Goal: Task Accomplishment & Management: Use online tool/utility

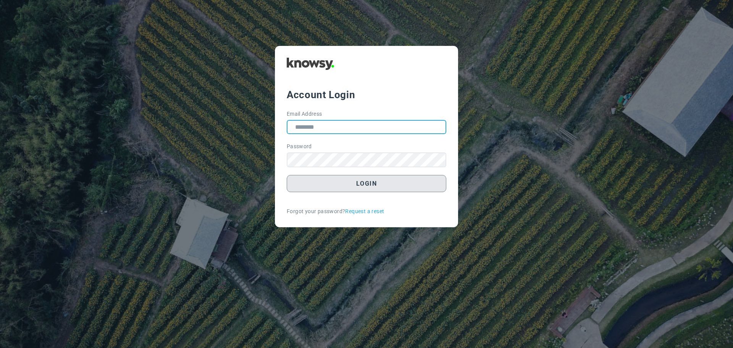
type input "**********"
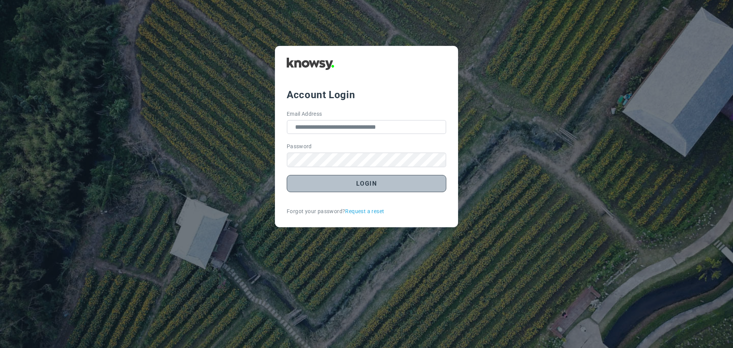
click at [375, 185] on button "Login" at bounding box center [367, 183] width 160 height 17
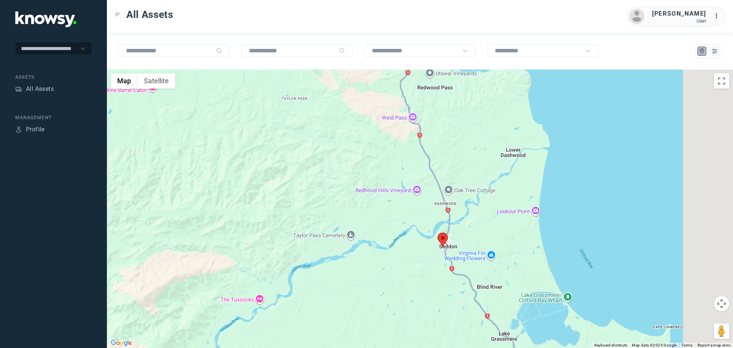
drag, startPoint x: 490, startPoint y: 269, endPoint x: 353, endPoint y: 245, distance: 139.1
click at [344, 246] on div at bounding box center [420, 208] width 626 height 278
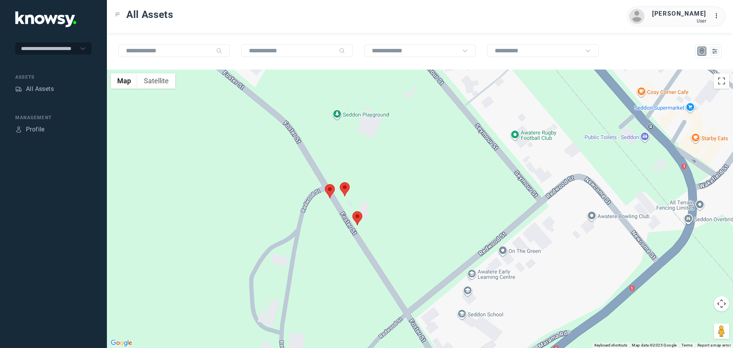
drag, startPoint x: 393, startPoint y: 240, endPoint x: 387, endPoint y: 182, distance: 58.3
click at [387, 182] on div at bounding box center [420, 208] width 626 height 278
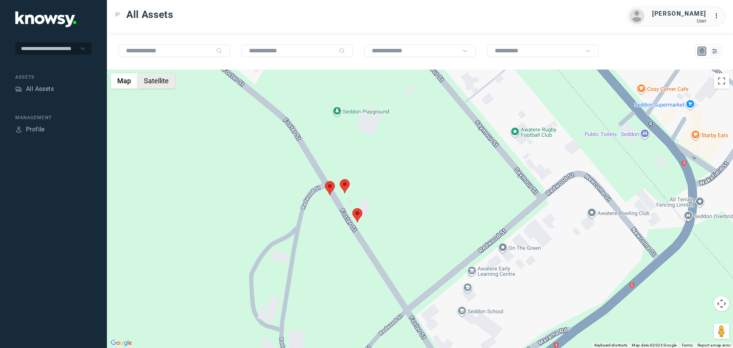
click at [161, 81] on button "Satellite" at bounding box center [156, 80] width 38 height 15
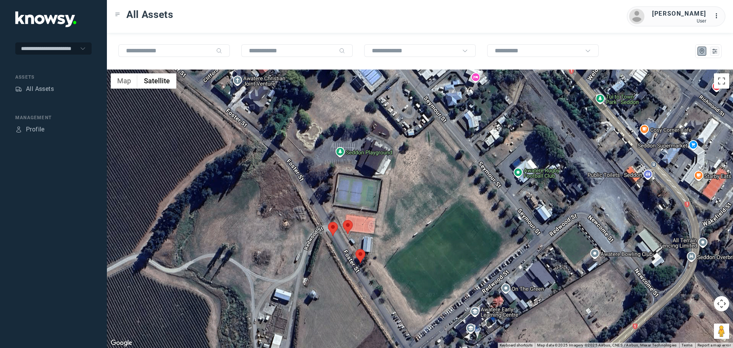
drag, startPoint x: 244, startPoint y: 142, endPoint x: 246, endPoint y: 180, distance: 38.6
click at [246, 180] on div at bounding box center [420, 208] width 626 height 278
